Goal: Transaction & Acquisition: Purchase product/service

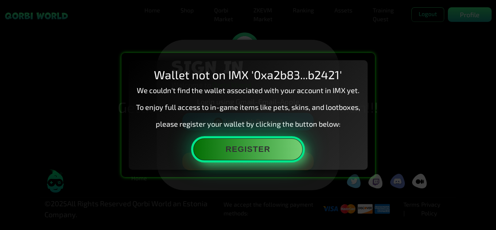
click at [265, 147] on button "Register" at bounding box center [247, 149] width 109 height 22
click at [263, 148] on button "Register" at bounding box center [247, 149] width 109 height 22
click at [264, 156] on button "Register" at bounding box center [247, 149] width 109 height 22
click at [261, 148] on button "Register" at bounding box center [247, 149] width 109 height 22
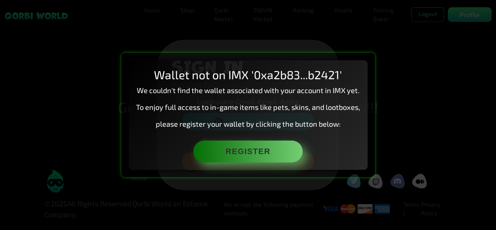
click at [360, 54] on div "Wallet not on IMX '0xa2b83...b2421' We couldn't find the wallet associated with…" at bounding box center [247, 115] width 253 height 124
click at [306, 82] on div "Wallet not on IMX '0xa2b83...b2421' We couldn't find the wallet associated with…" at bounding box center [248, 114] width 239 height 109
click at [289, 102] on p "To enjoy full access to in-game items like pets, skins, and lootboxes," at bounding box center [248, 106] width 224 height 11
click at [172, 94] on p "We couldn't find the wallet associated with your account in IMX yet." at bounding box center [248, 90] width 224 height 11
click at [433, 19] on div "Wallet not on IMX '0xa2b83...b2421' We couldn't find the wallet associated with…" at bounding box center [248, 115] width 496 height 230
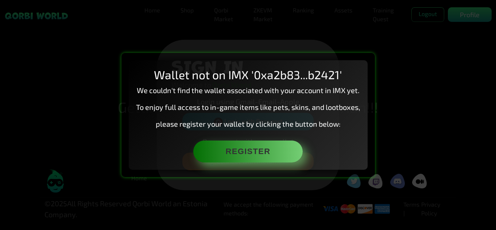
click at [330, 66] on div "Wallet not on IMX '0xa2b83...b2421' We couldn't find the wallet associated with…" at bounding box center [248, 114] width 239 height 109
click at [284, 120] on p "please register your wallet by clicking the button below:" at bounding box center [248, 123] width 224 height 11
click at [39, 17] on div "Wallet not on IMX '0xa2b83...b2421' We couldn't find the wallet associated with…" at bounding box center [248, 115] width 496 height 230
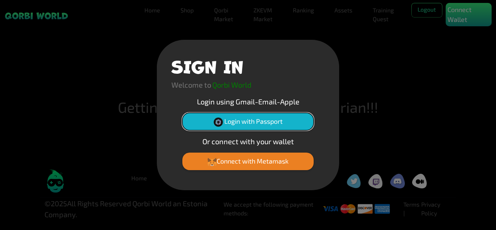
click at [257, 121] on button "Login with Passport" at bounding box center [247, 121] width 131 height 17
click at [276, 130] on div "Home Shop Qorbi Market ZKEVM Market Ranking Assets Assets Bundles Forge Burn Eg…" at bounding box center [248, 109] width 496 height 219
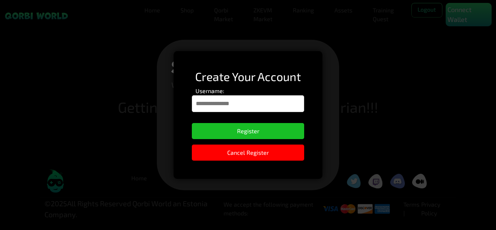
click at [248, 103] on input "Username:" at bounding box center [248, 103] width 112 height 17
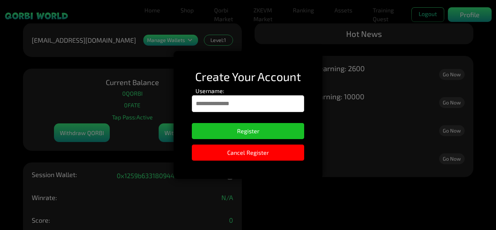
type input "********"
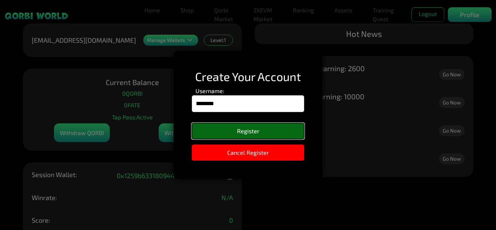
click at [237, 127] on button "Register" at bounding box center [248, 131] width 112 height 16
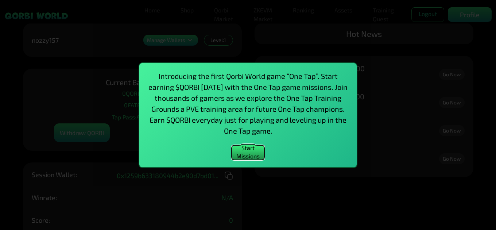
click at [254, 149] on button "Start Missions" at bounding box center [247, 152] width 33 height 15
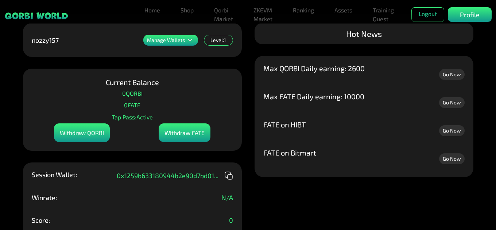
click at [186, 40] on icon at bounding box center [189, 40] width 9 height 9
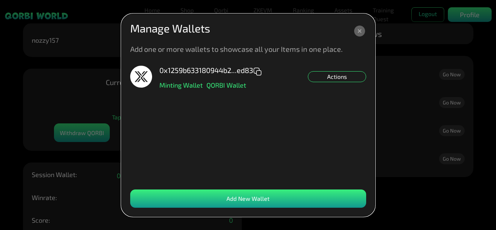
click at [262, 199] on div "Add New Wallet" at bounding box center [248, 198] width 236 height 18
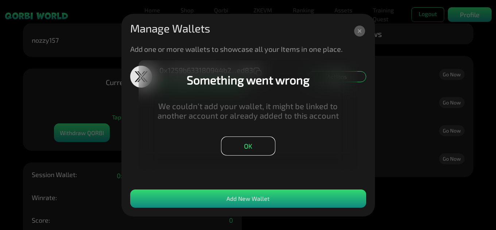
click at [247, 144] on button "OK" at bounding box center [248, 146] width 54 height 18
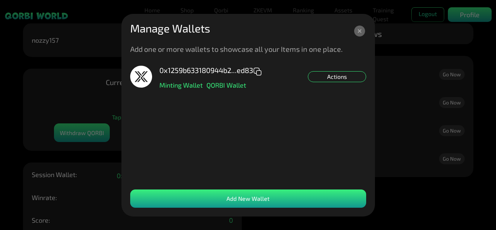
click at [357, 31] on icon at bounding box center [359, 31] width 11 height 11
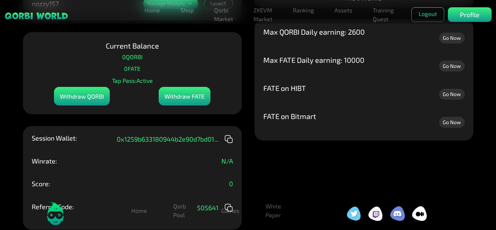
scroll to position [64, 0]
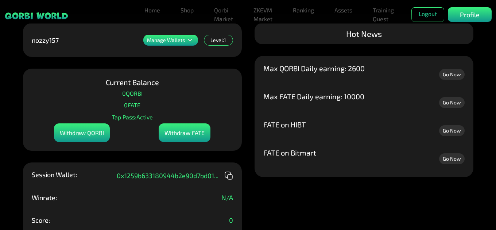
click at [183, 38] on p "Manage Wallets" at bounding box center [166, 40] width 38 height 5
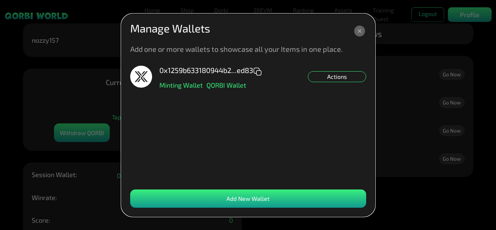
click at [332, 78] on div "Actions" at bounding box center [337, 76] width 58 height 11
click at [274, 120] on div "0x1259b633180944b2...ed83 Minting Wallet QORBI Wallet Actions Set NFT Minting D…" at bounding box center [248, 124] width 236 height 116
click at [250, 197] on div "Add New Wallet" at bounding box center [248, 198] width 236 height 18
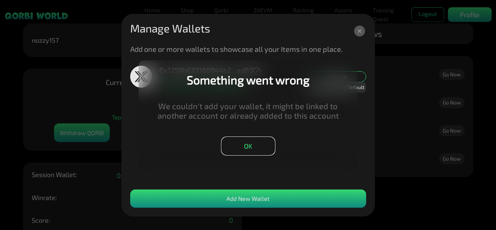
click at [240, 148] on button "OK" at bounding box center [248, 146] width 54 height 18
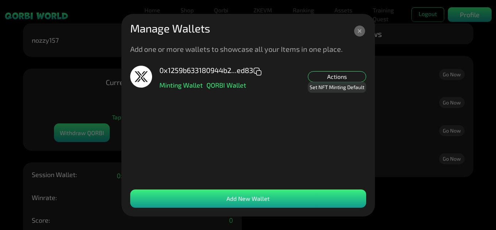
click at [363, 32] on icon at bounding box center [359, 31] width 11 height 11
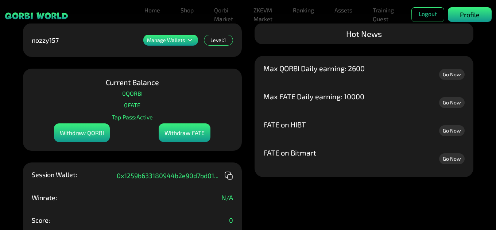
click at [469, 18] on p "Profile" at bounding box center [470, 15] width 20 height 10
click at [151, 13] on link "Home" at bounding box center [152, 10] width 22 height 15
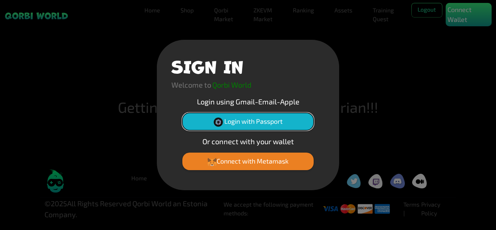
click at [274, 128] on button "Login with Passport" at bounding box center [247, 121] width 131 height 17
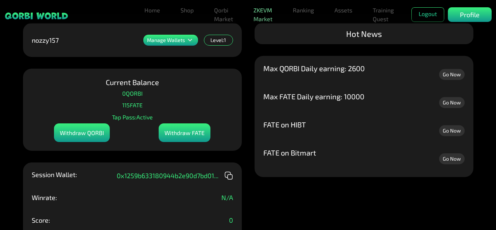
click at [262, 10] on link "ZKEVM Market" at bounding box center [262, 14] width 25 height 23
click at [191, 17] on li "Shop" at bounding box center [186, 14] width 19 height 23
click at [192, 13] on link "Shop" at bounding box center [186, 10] width 19 height 15
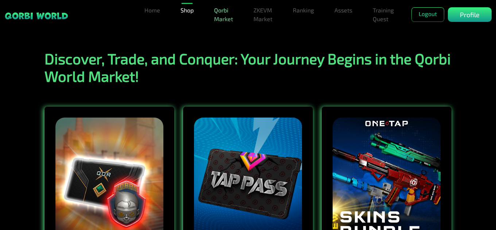
click at [224, 16] on link "Qorbi Market" at bounding box center [223, 14] width 25 height 23
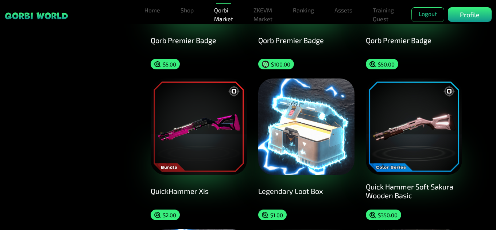
scroll to position [656, 0]
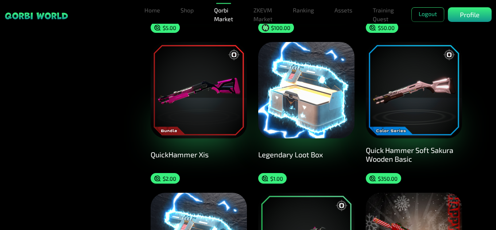
click at [277, 175] on p "$ 1.00" at bounding box center [276, 178] width 13 height 7
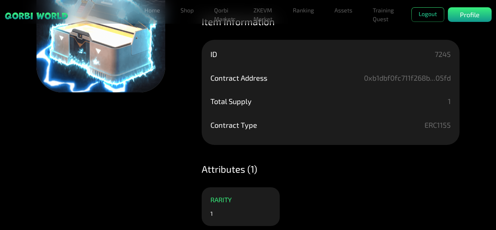
scroll to position [129, 0]
